Goal: Task Accomplishment & Management: Manage account settings

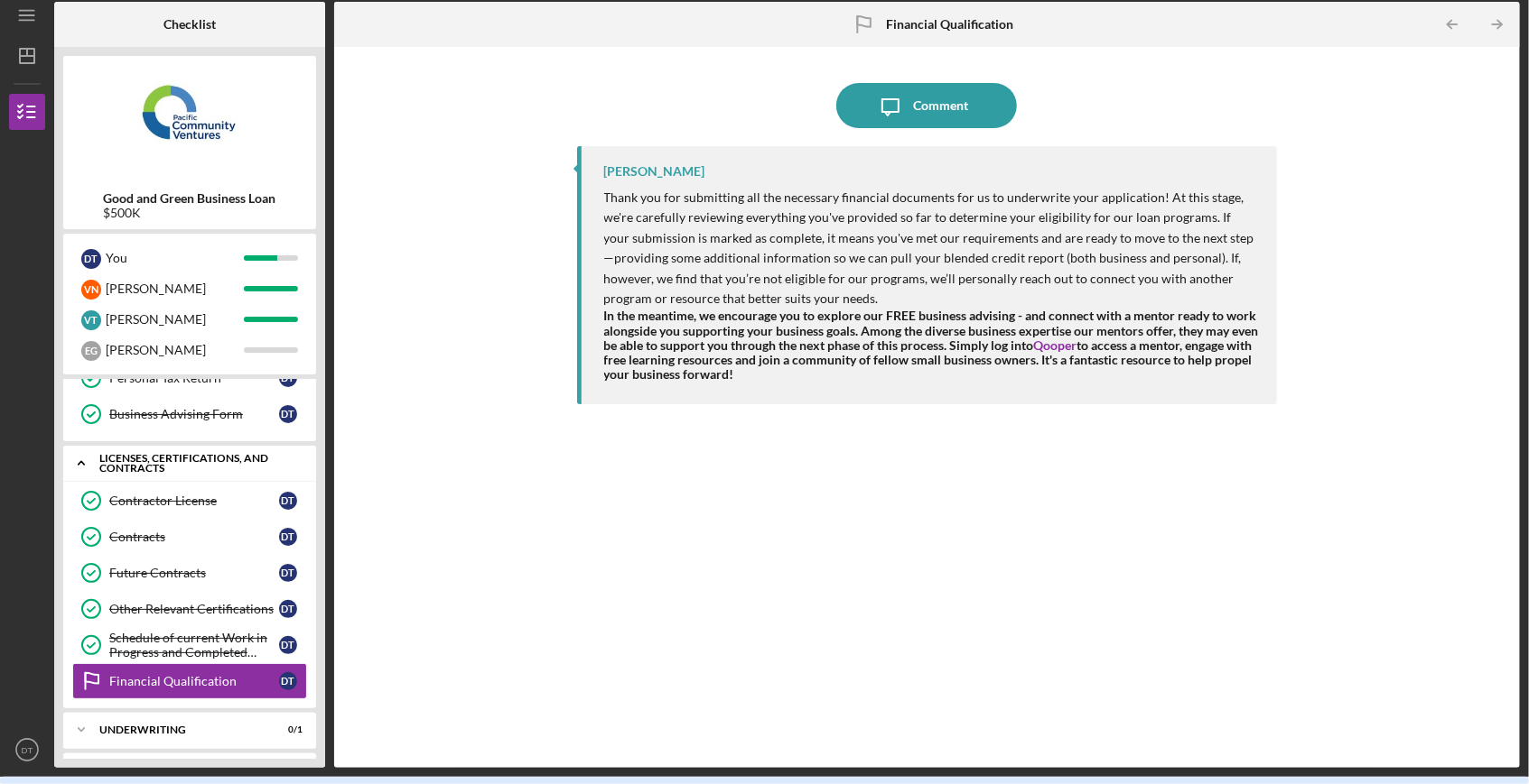
scroll to position [521, 0]
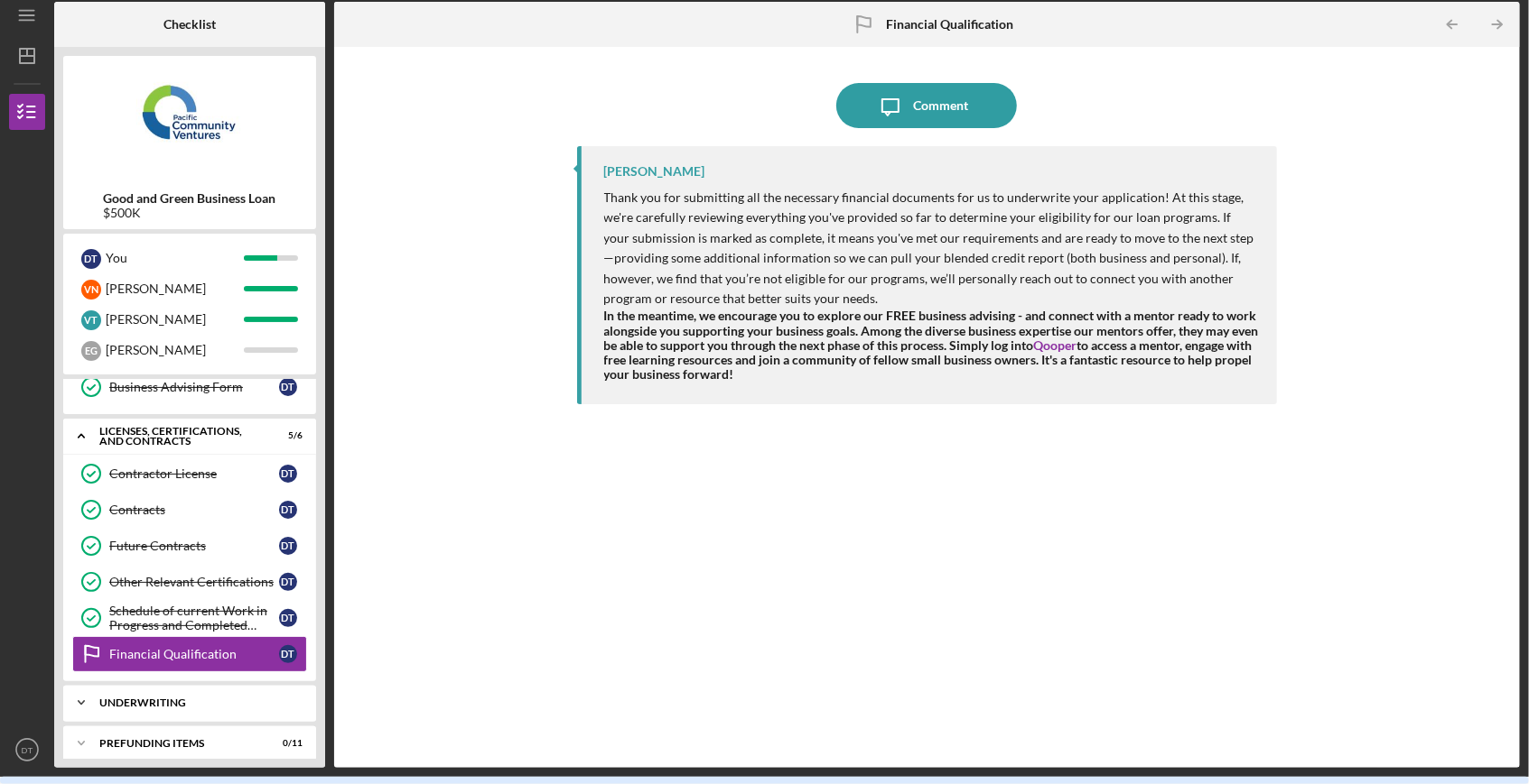
click at [203, 698] on div "Underwriting" at bounding box center [197, 703] width 194 height 11
click at [212, 647] on div "Financial Qualification" at bounding box center [194, 654] width 170 height 15
click at [197, 604] on div "Schedule of current Work in Progress and Completed Contract Schedule" at bounding box center [194, 618] width 170 height 29
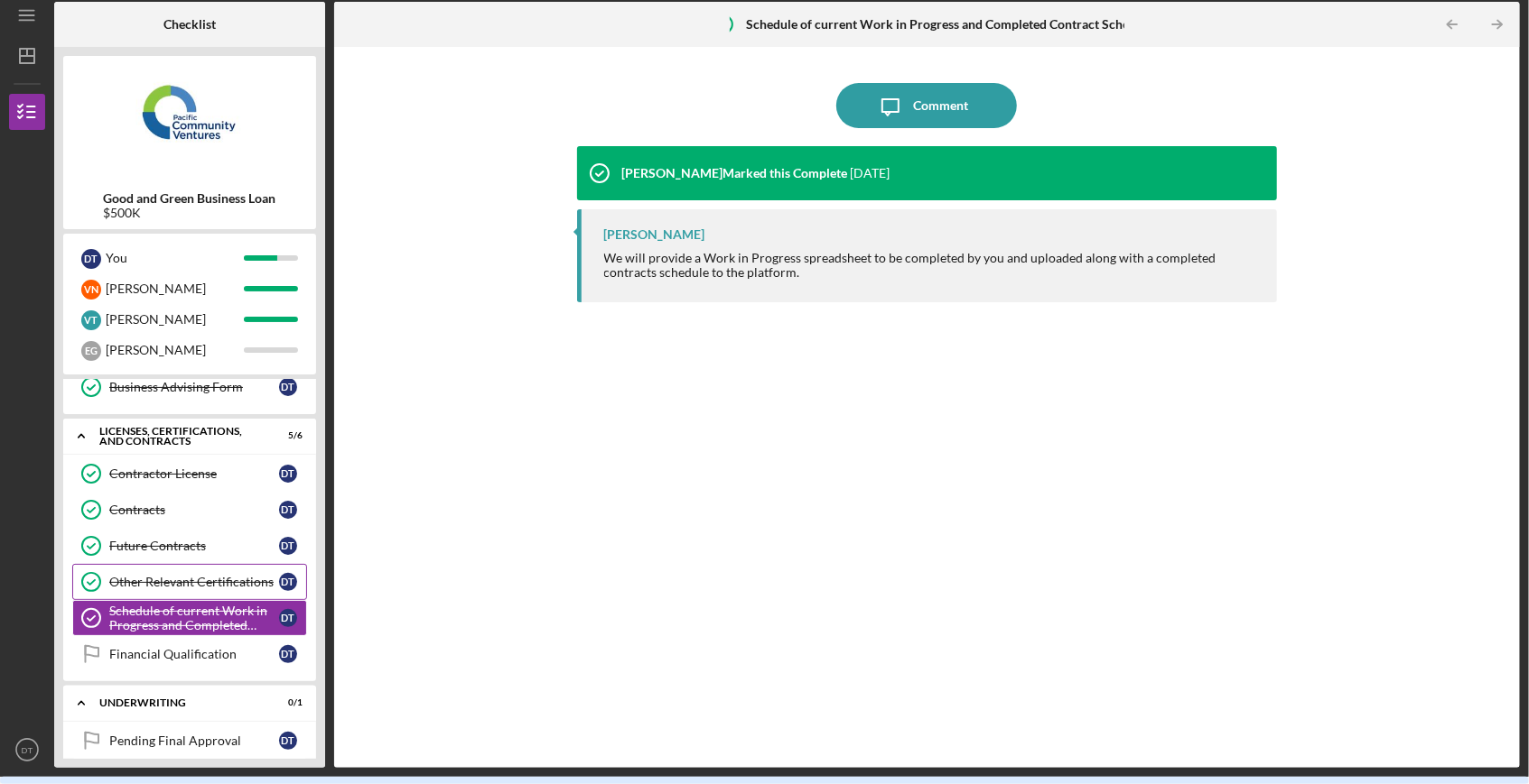
click at [197, 575] on div "Other Relevant Certifications" at bounding box center [194, 582] width 170 height 15
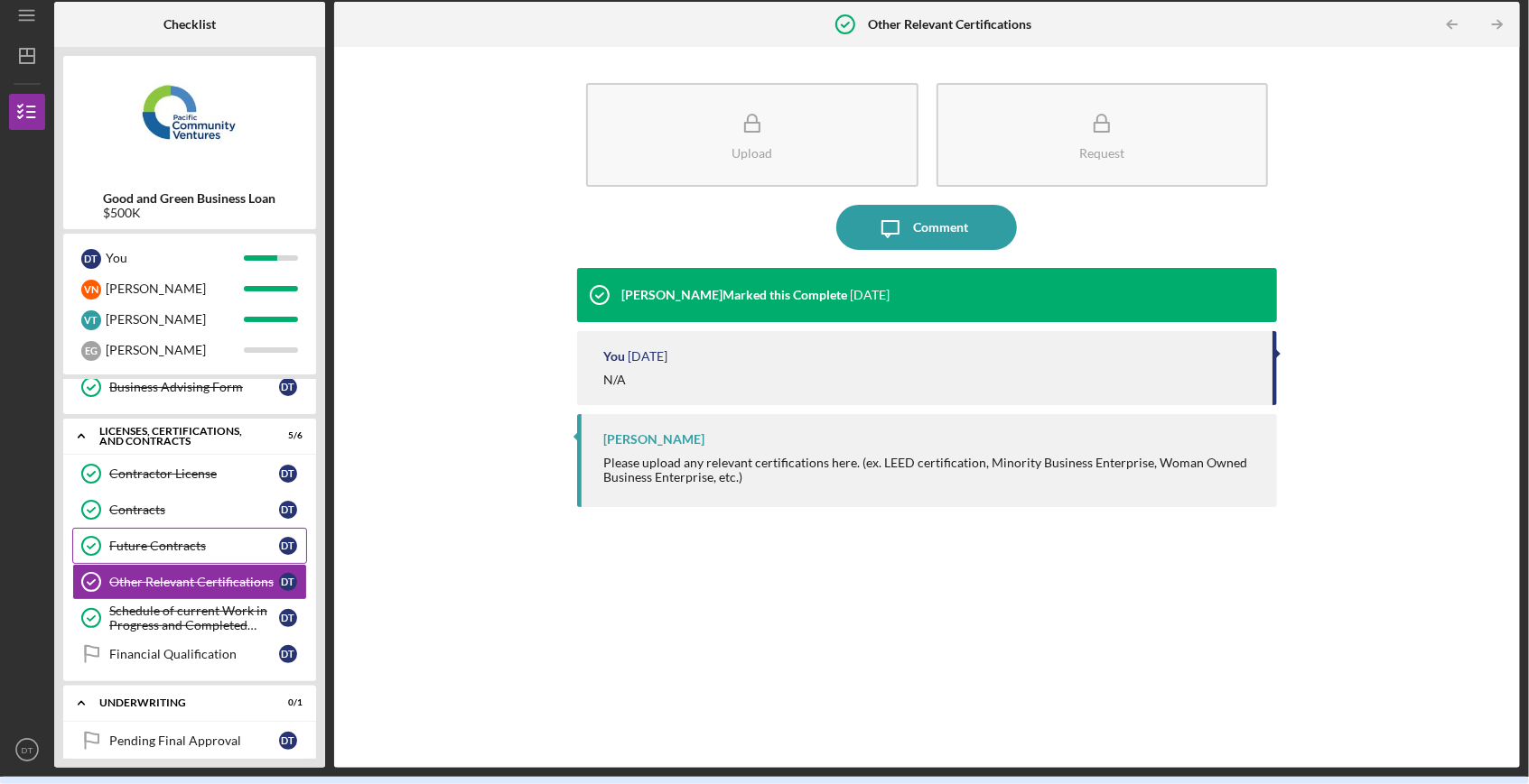
click at [193, 544] on link "Future Contracts Future Contracts D T" at bounding box center [190, 547] width 235 height 36
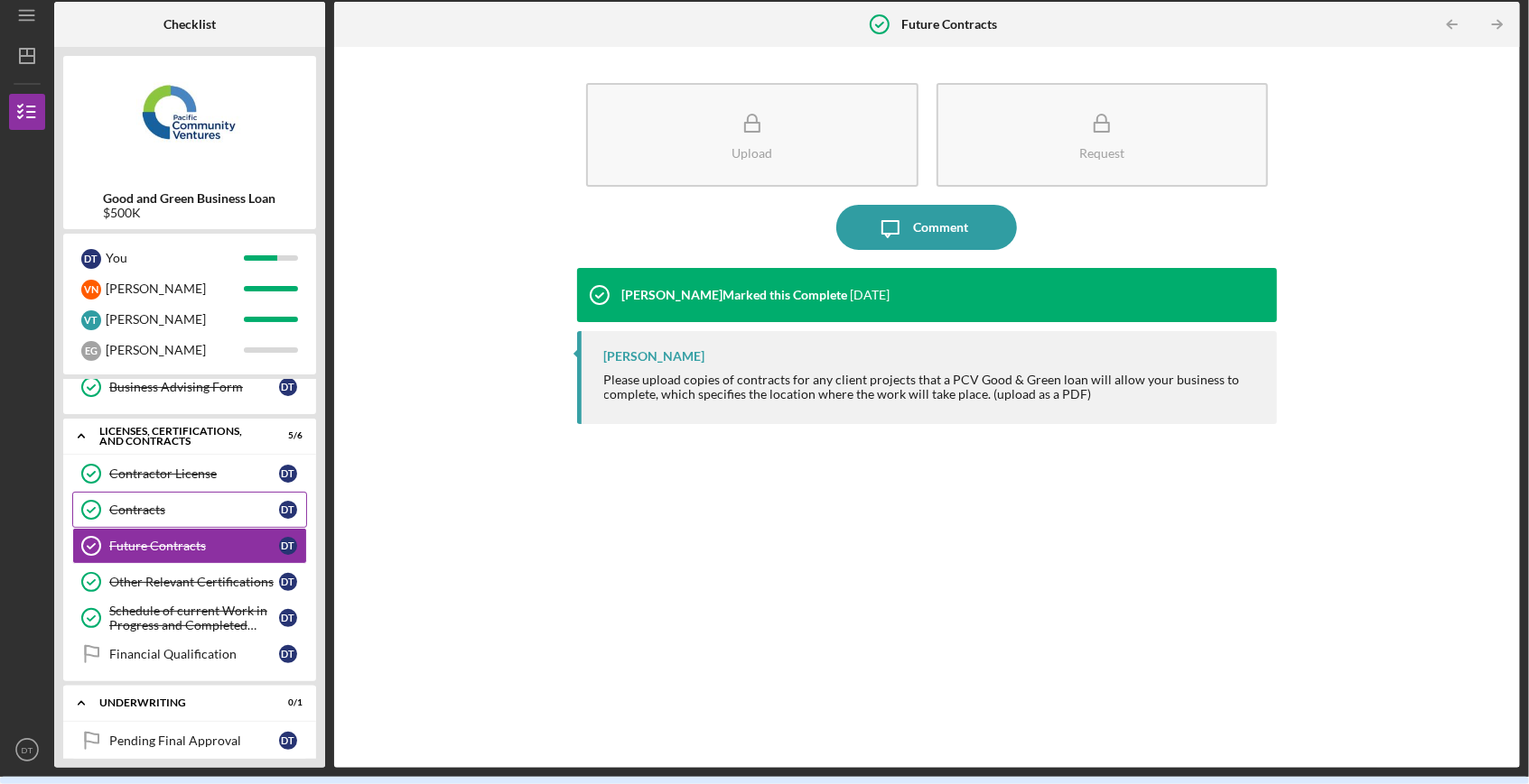
click at [193, 492] on link "Contracts Contracts D T" at bounding box center [190, 510] width 235 height 36
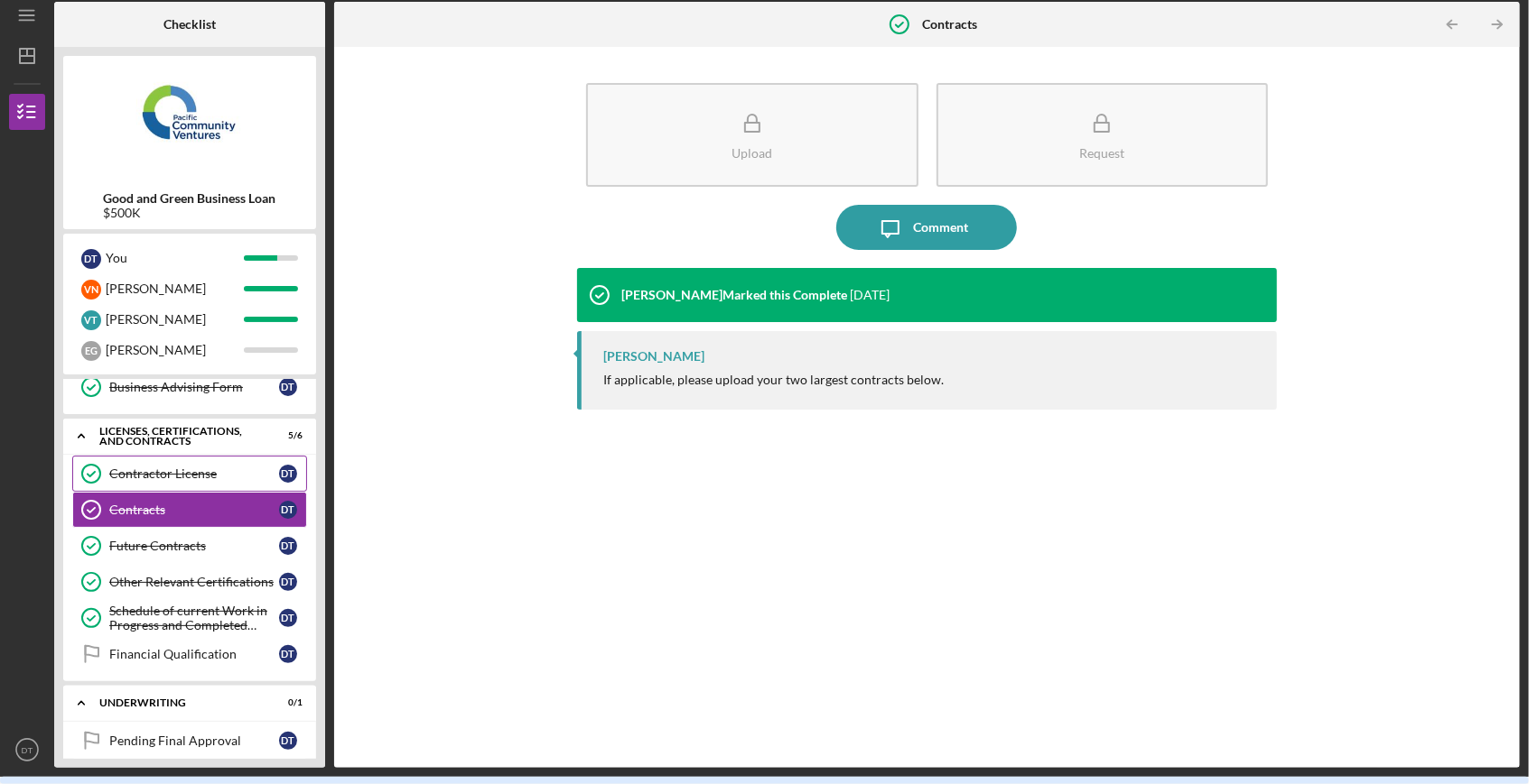
click at [200, 456] on link "Contractor License Contractor License D T" at bounding box center [190, 474] width 235 height 36
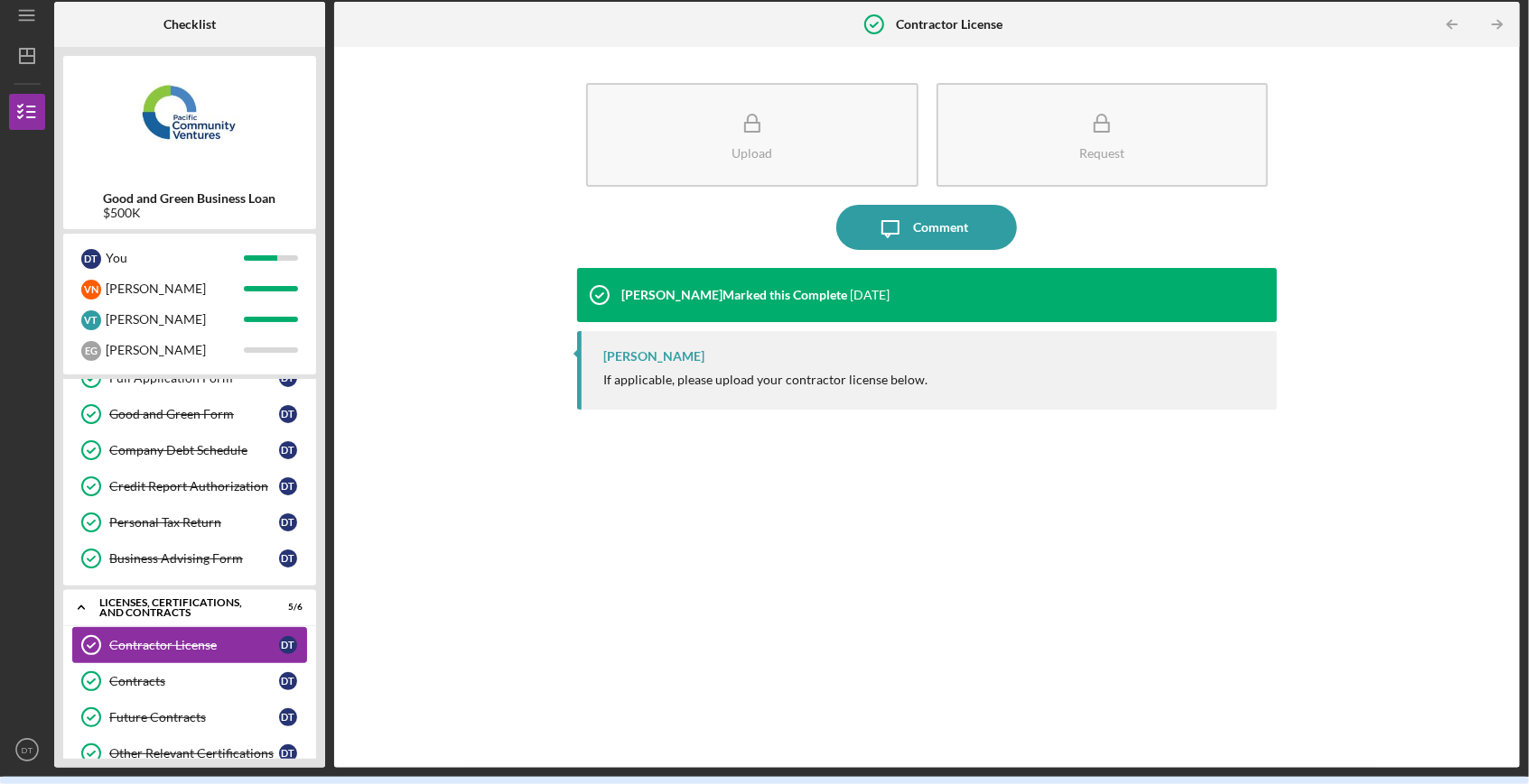
scroll to position [340, 0]
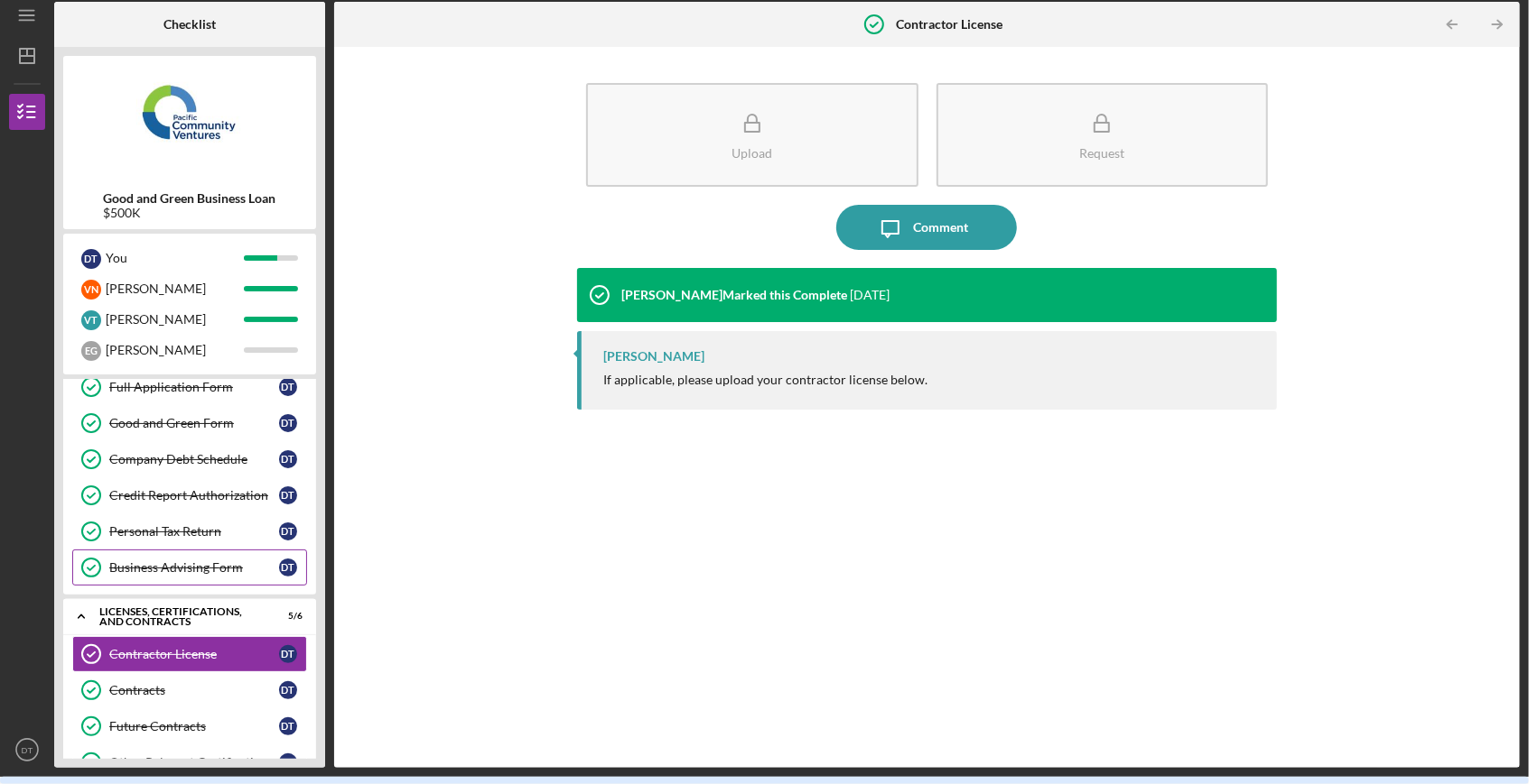
click at [198, 561] on div "Business Advising Form" at bounding box center [194, 567] width 170 height 15
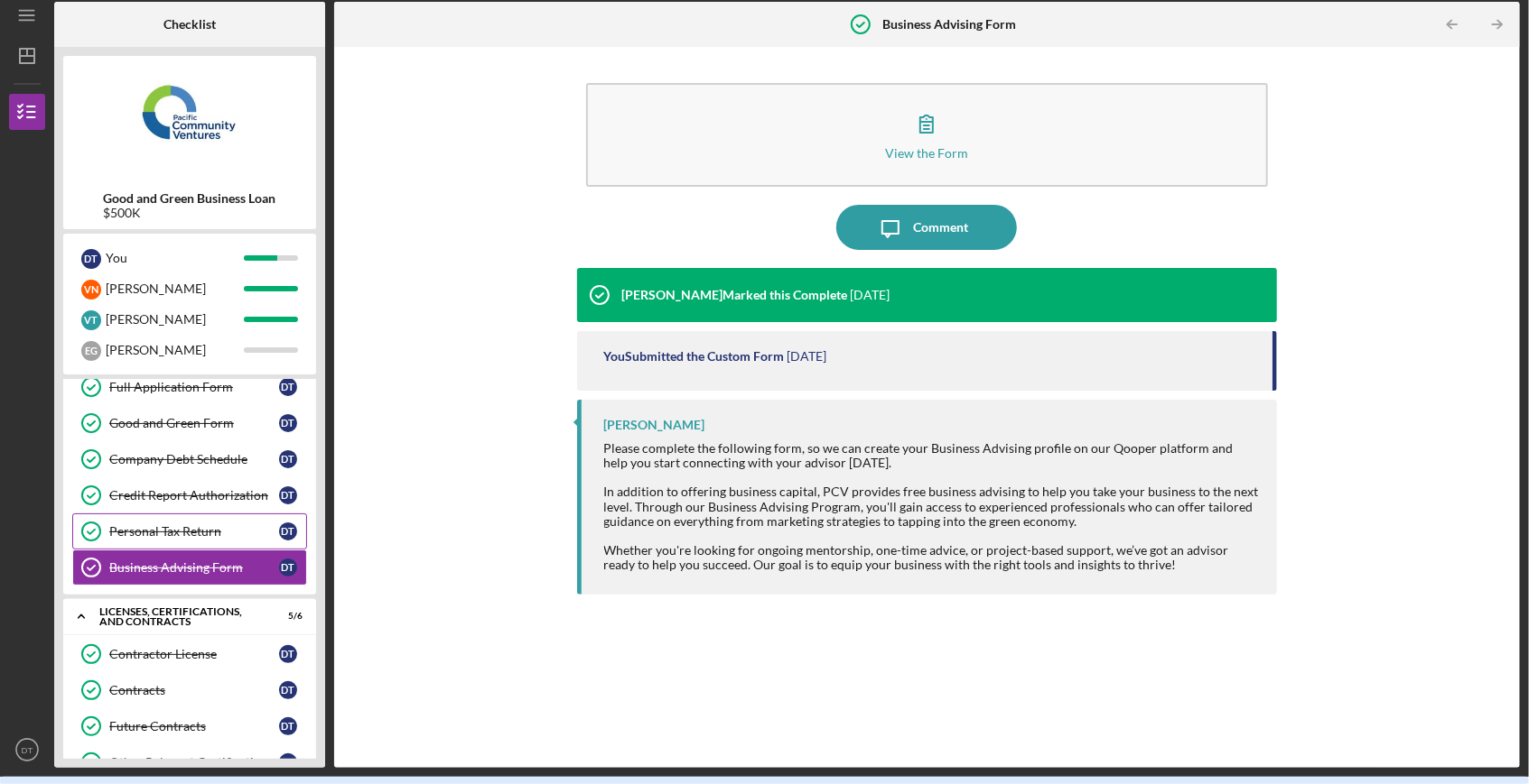
click at [191, 529] on div "Personal Tax Return" at bounding box center [194, 532] width 170 height 15
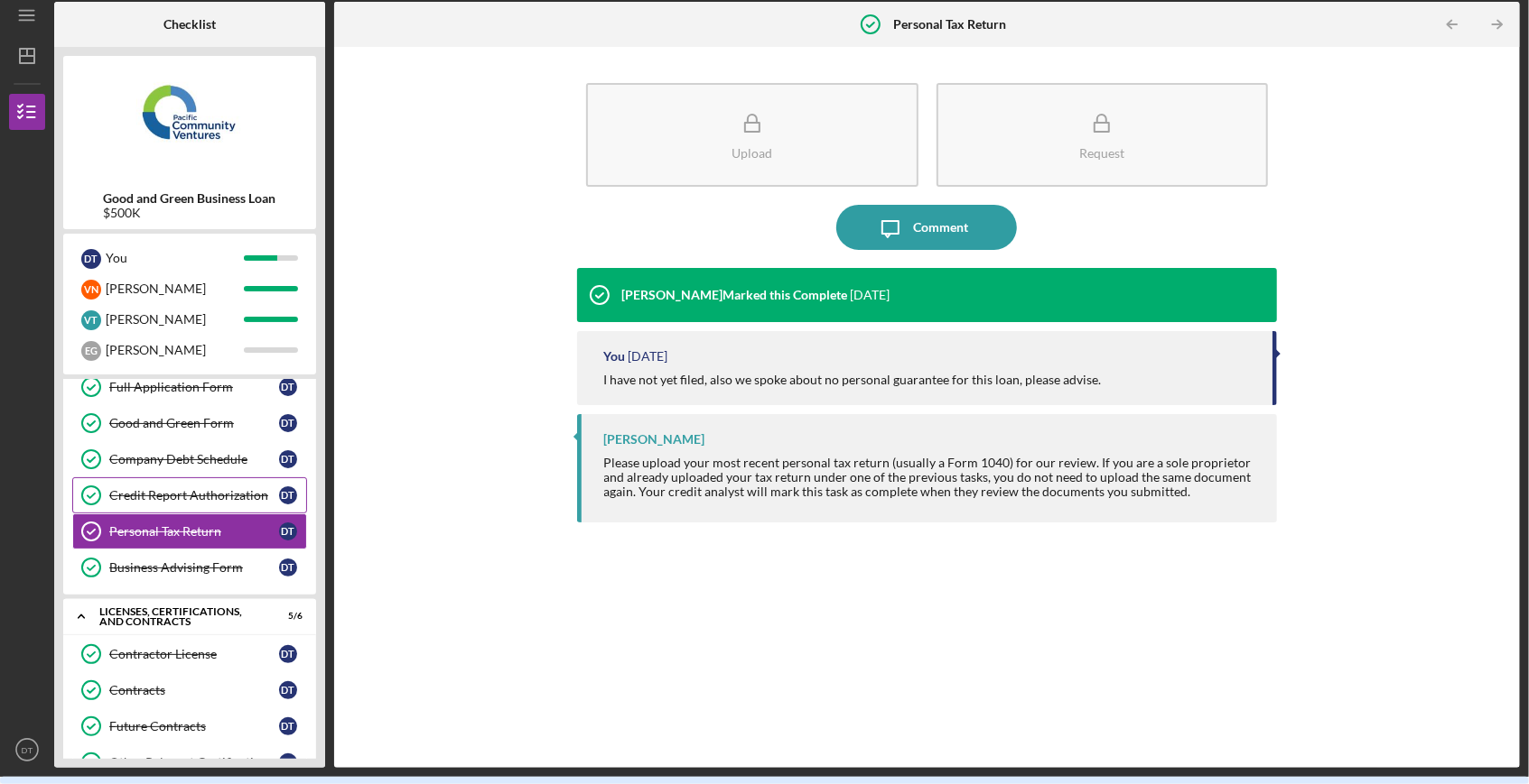
click at [190, 489] on div "Credit Report Authorization" at bounding box center [194, 496] width 170 height 15
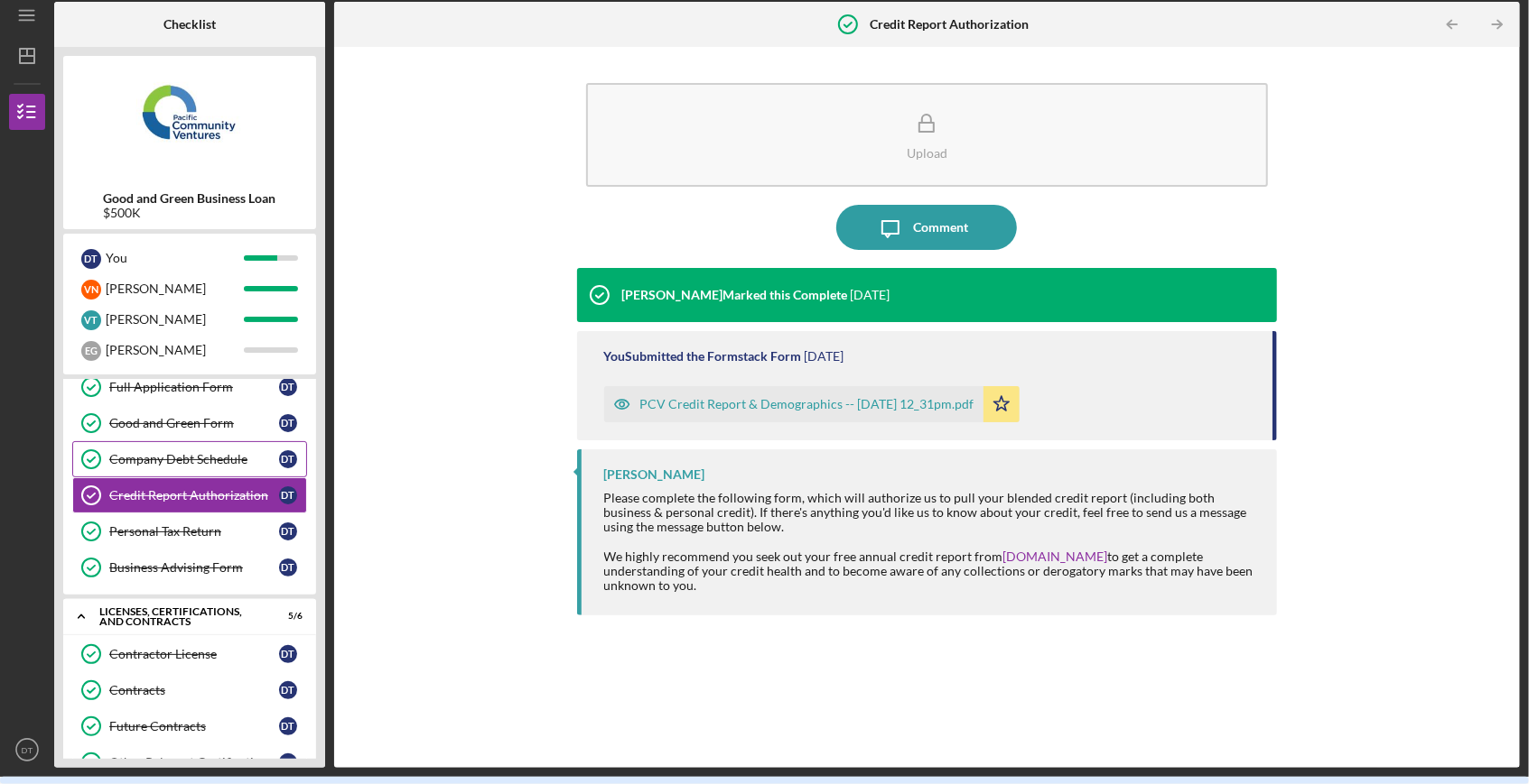
click at [188, 452] on div "Company Debt Schedule" at bounding box center [194, 460] width 170 height 15
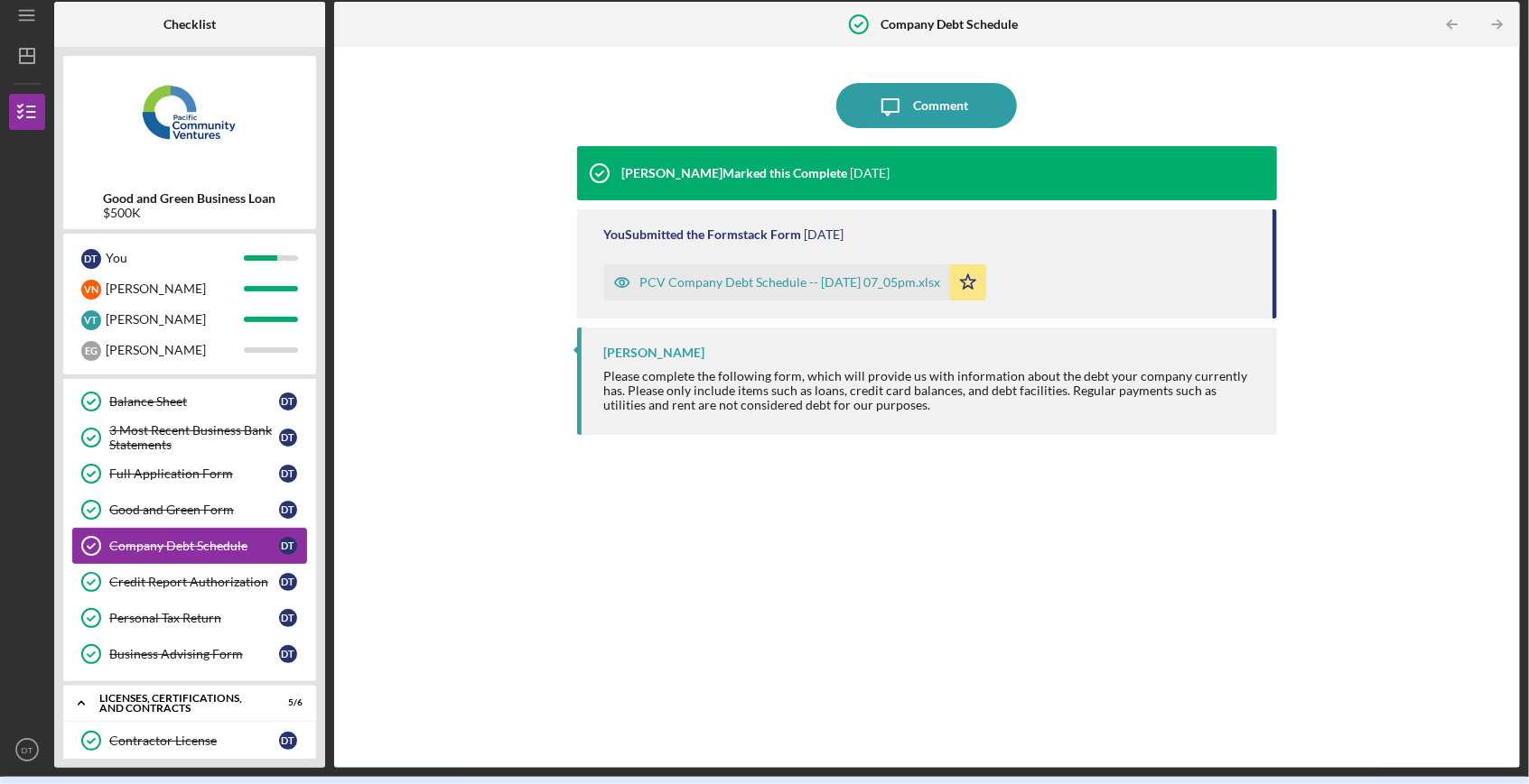
scroll to position [250, 0]
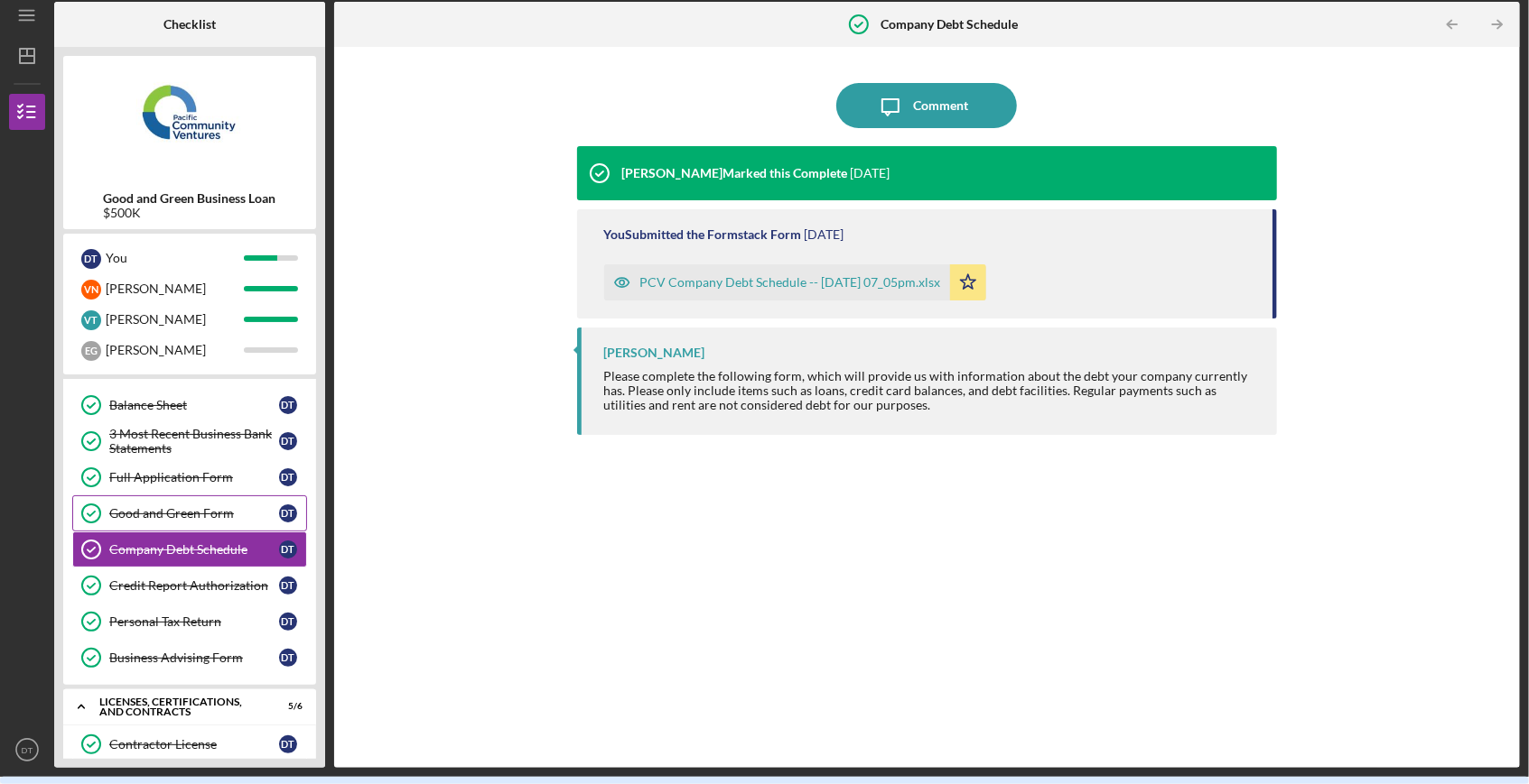
click at [190, 499] on link "Good and Green Form Good and Green Form D T" at bounding box center [190, 514] width 235 height 36
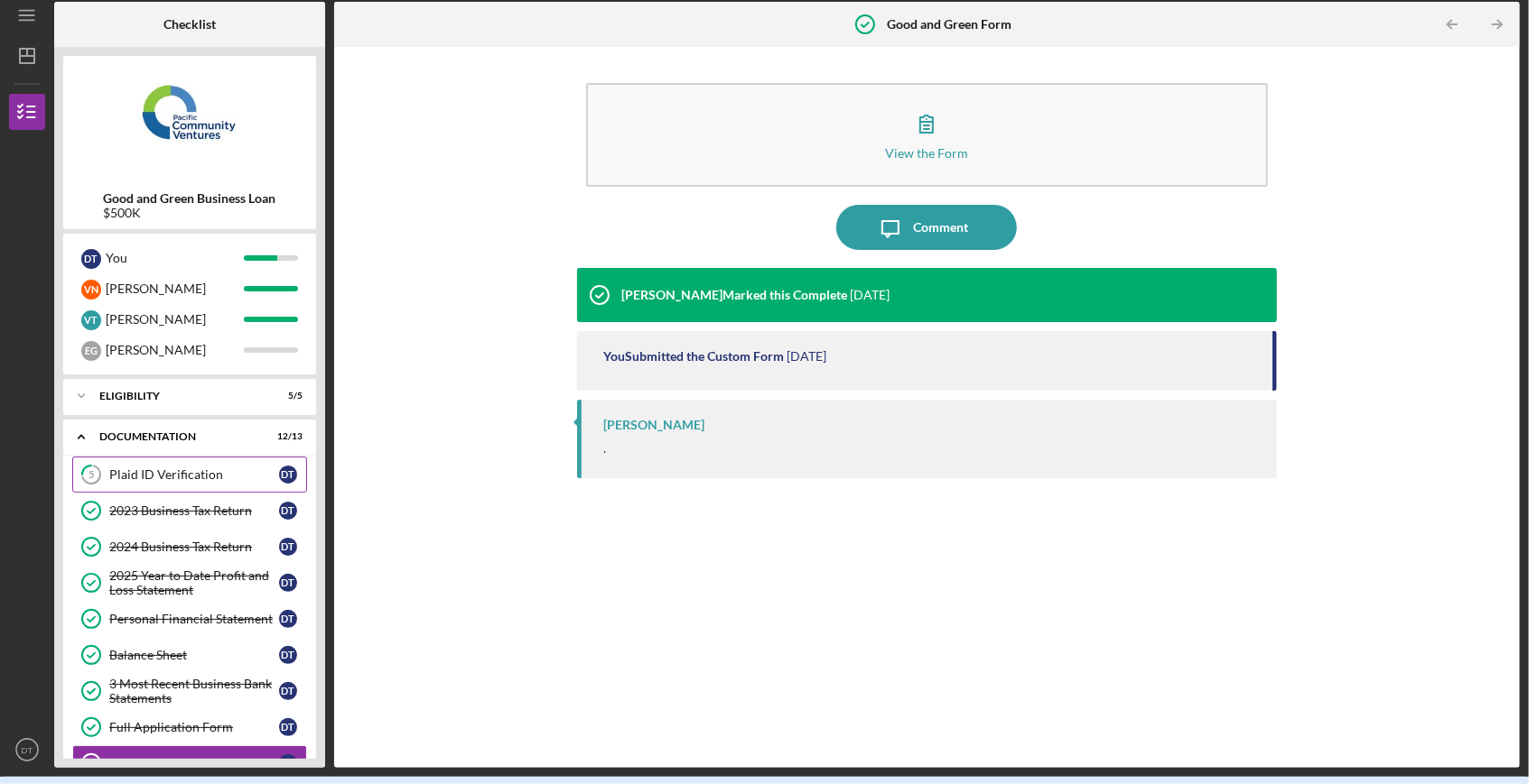
click at [191, 461] on link "5 Plaid ID Verification D T" at bounding box center [190, 475] width 235 height 36
